Goal: Task Accomplishment & Management: Use online tool/utility

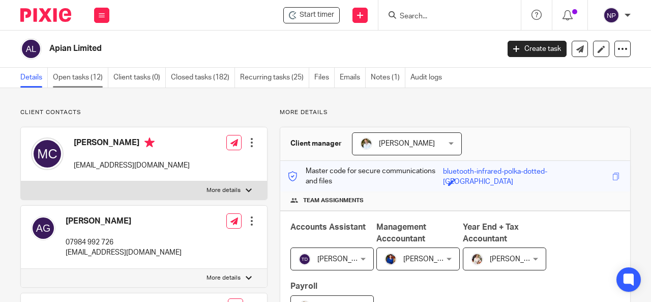
click at [87, 78] on link "Open tasks (12)" at bounding box center [80, 78] width 55 height 20
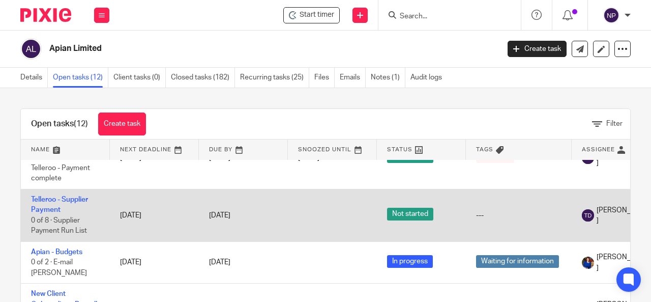
scroll to position [54, 0]
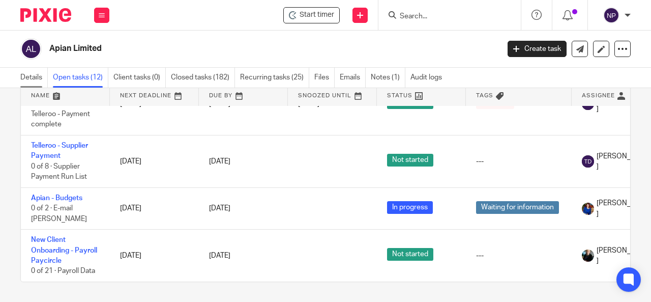
click at [29, 78] on link "Details" at bounding box center [33, 78] width 27 height 20
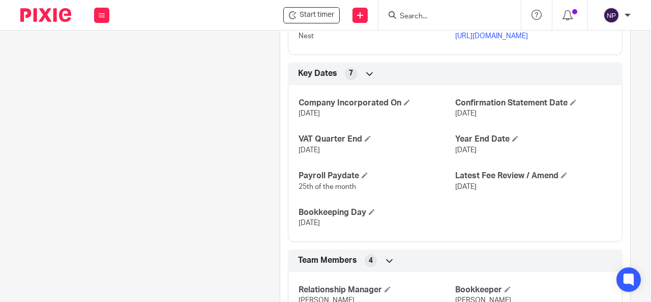
scroll to position [862, 0]
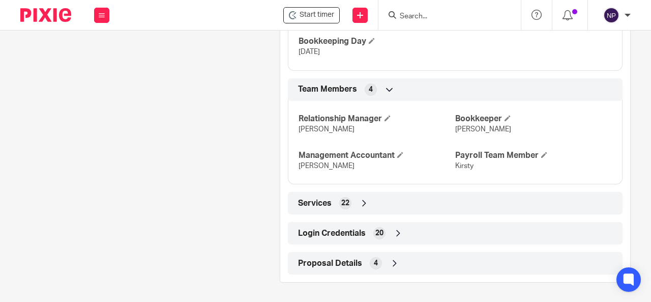
click at [405, 229] on div "Login Credentials 20" at bounding box center [455, 232] width 319 height 17
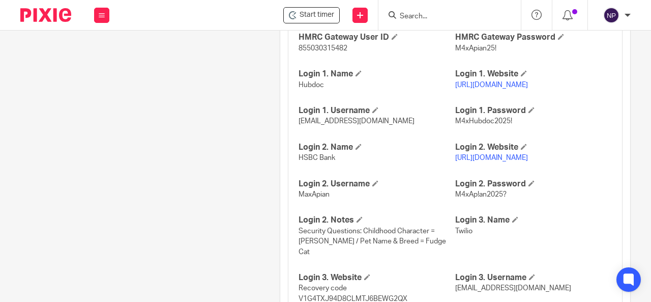
scroll to position [1218, 0]
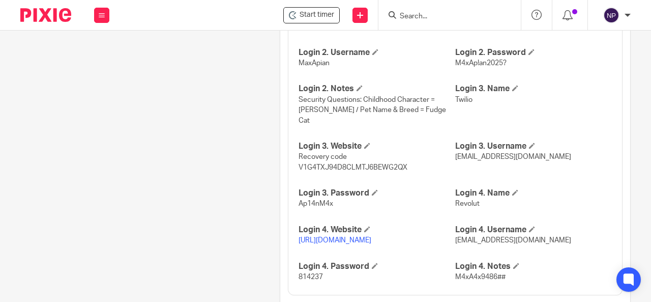
click at [311, 273] on span "814237" at bounding box center [311, 276] width 24 height 7
copy span "814237"
